Goal: Information Seeking & Learning: Learn about a topic

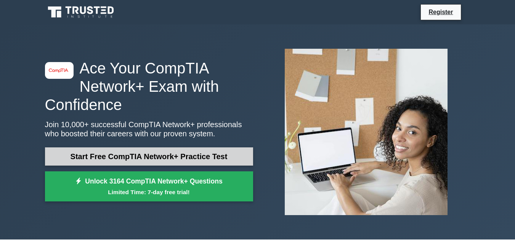
click at [127, 155] on link "Start Free CompTIA Network+ Practice Test" at bounding box center [149, 157] width 208 height 18
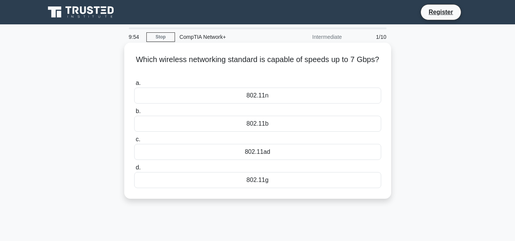
click at [275, 157] on div "802.11ad" at bounding box center [257, 152] width 247 height 16
click at [134, 142] on input "c. 802.11ad" at bounding box center [134, 139] width 0 height 5
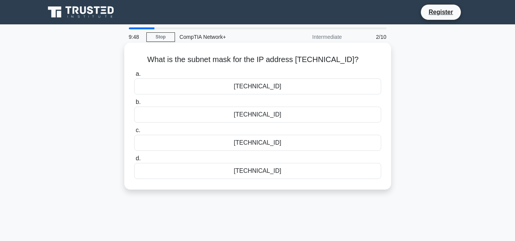
click at [295, 92] on div "[TECHNICAL_ID]" at bounding box center [257, 87] width 247 height 16
click at [134, 77] on input "a. [TECHNICAL_ID]" at bounding box center [134, 74] width 0 height 5
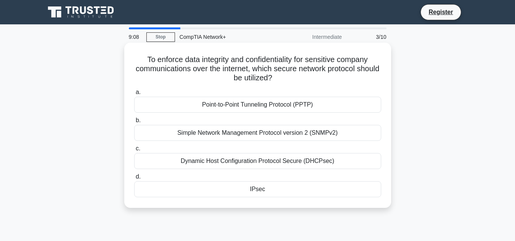
click at [299, 108] on div "Point-to-Point Tunneling Protocol (PPTP)" at bounding box center [257, 105] width 247 height 16
click at [134, 95] on input "a. Point-to-Point Tunneling Protocol (PPTP)" at bounding box center [134, 92] width 0 height 5
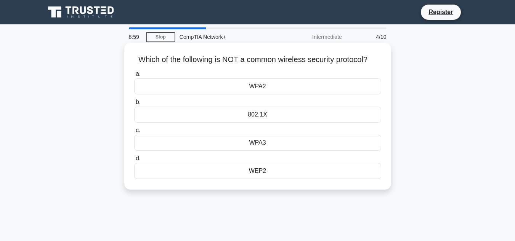
click at [292, 113] on div "802.1X" at bounding box center [257, 115] width 247 height 16
click at [134, 105] on input "b. 802.1X" at bounding box center [134, 102] width 0 height 5
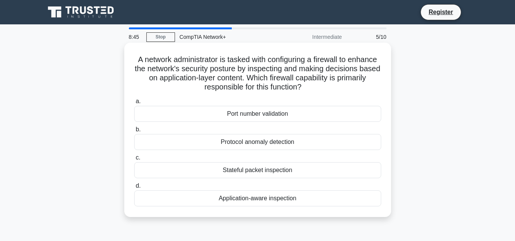
click at [280, 198] on div "Application-aware inspection" at bounding box center [257, 199] width 247 height 16
click at [134, 189] on input "d. Application-aware inspection" at bounding box center [134, 186] width 0 height 5
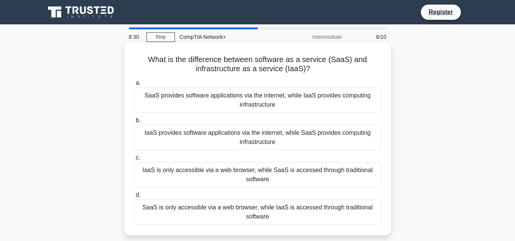
click at [272, 103] on div "SaaS provides software applications via the internet, while IaaS provides compu…" at bounding box center [257, 100] width 247 height 25
click at [134, 86] on input "a. SaaS provides software applications via the internet, while IaaS provides co…" at bounding box center [134, 83] width 0 height 5
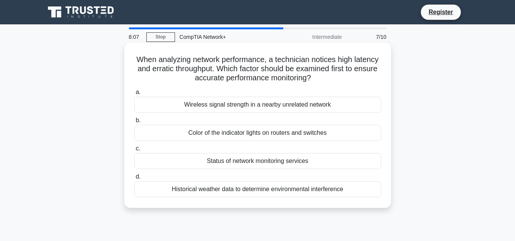
click at [251, 101] on div "Wireless signal strength in a nearby unrelated network" at bounding box center [257, 105] width 247 height 16
click at [134, 95] on input "a. Wireless signal strength in a nearby unrelated network" at bounding box center [134, 92] width 0 height 5
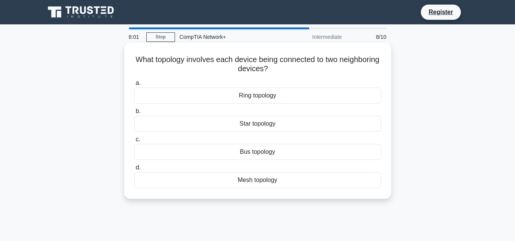
click at [258, 182] on div "Mesh topology" at bounding box center [257, 180] width 247 height 16
click at [134, 171] on input "d. Mesh topology" at bounding box center [134, 168] width 0 height 5
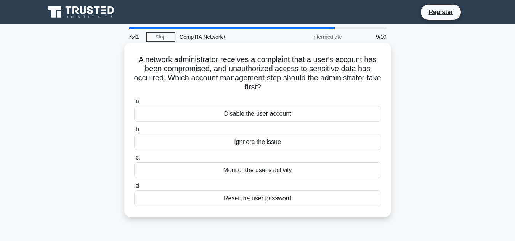
click at [292, 112] on div "Disable the user account" at bounding box center [257, 114] width 247 height 16
click at [134, 104] on input "a. Disable the user account" at bounding box center [134, 101] width 0 height 5
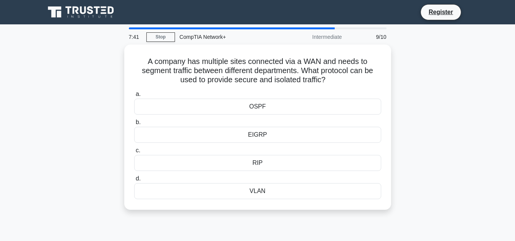
click at [292, 112] on div "OSPF" at bounding box center [257, 107] width 247 height 16
click at [134, 97] on input "a. OSPF" at bounding box center [134, 94] width 0 height 5
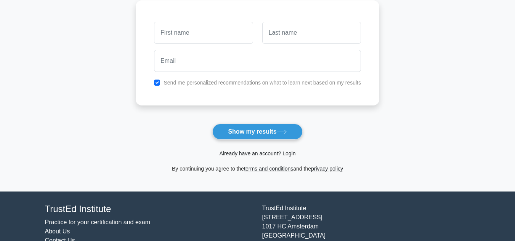
scroll to position [114, 0]
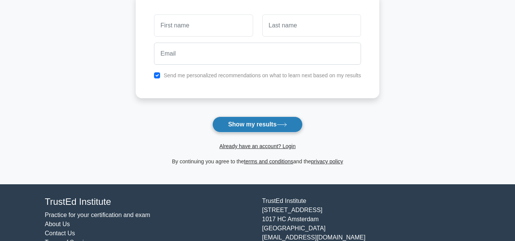
click at [250, 119] on button "Show my results" at bounding box center [257, 125] width 90 height 16
click at [248, 122] on button "Show my results" at bounding box center [257, 125] width 90 height 16
